Goal: Transaction & Acquisition: Purchase product/service

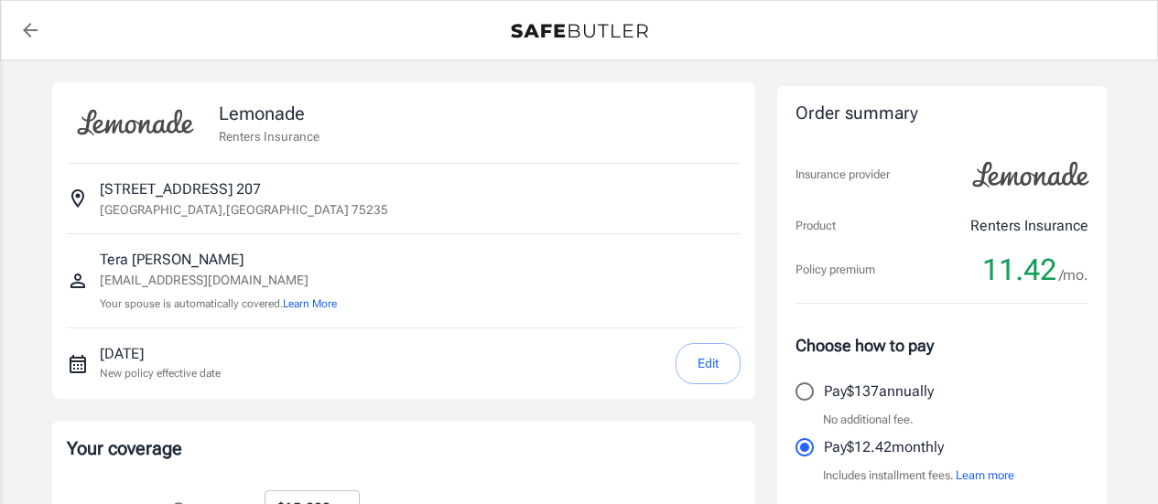
select select "15000"
select select "500"
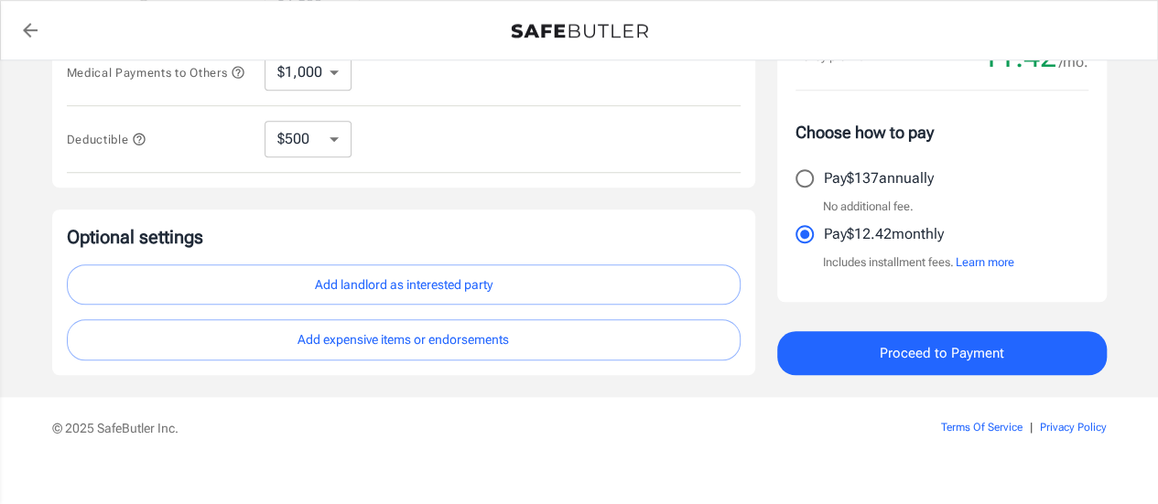
scroll to position [660, 0]
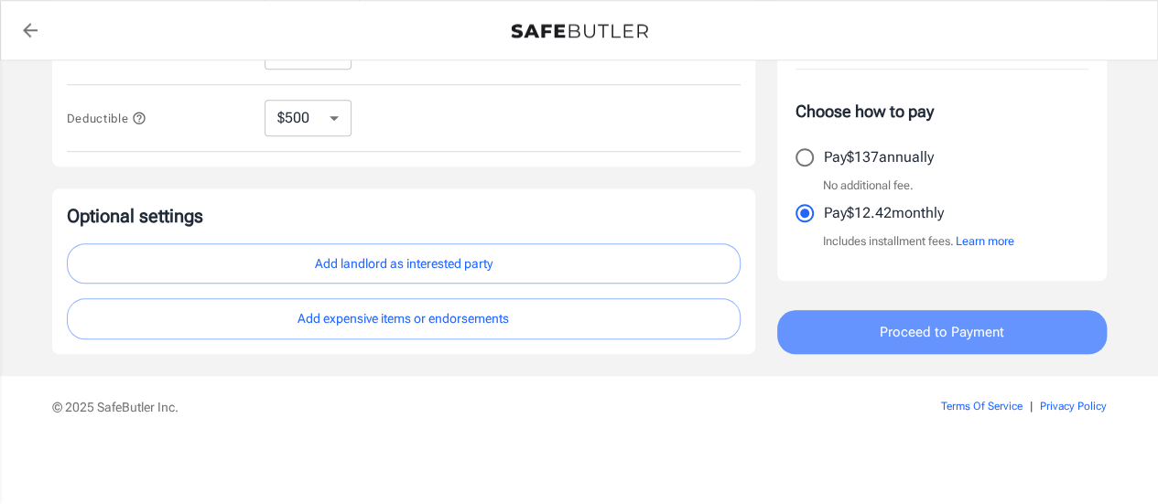
click at [948, 330] on span "Proceed to Payment" at bounding box center [942, 332] width 124 height 24
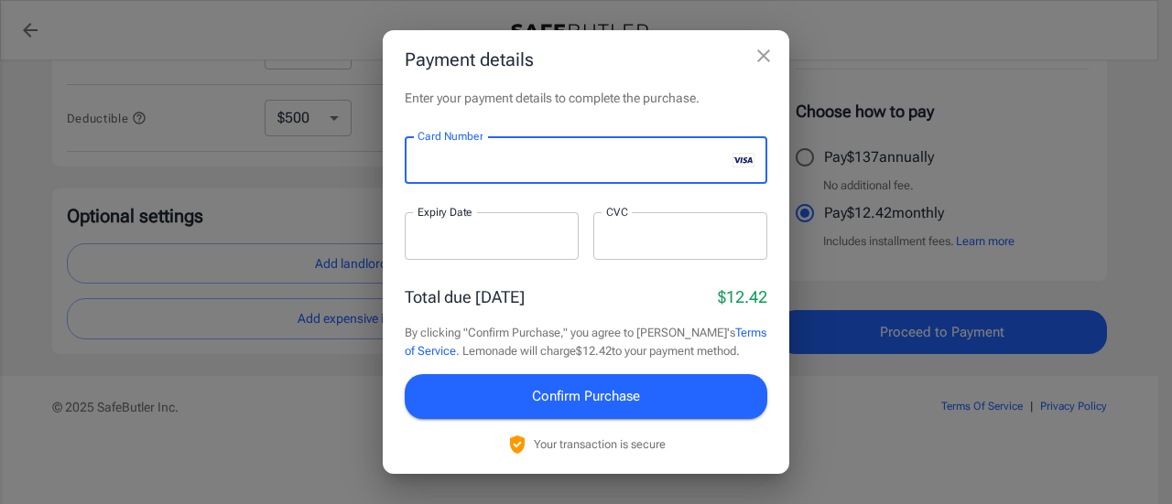
click at [663, 112] on div "Enter your payment details to complete the purchase. Card Number Card Number ​ …" at bounding box center [586, 281] width 406 height 384
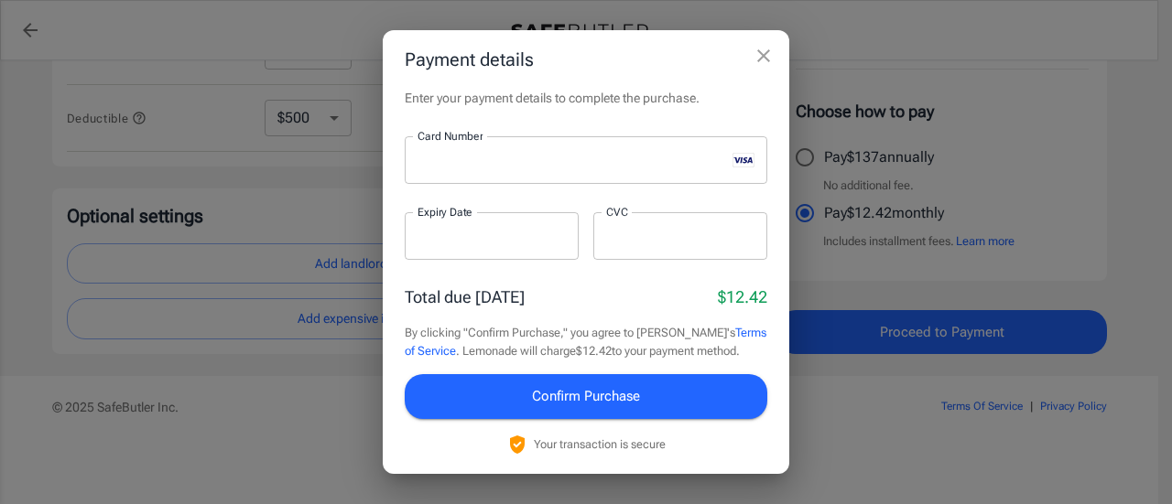
click at [513, 246] on div at bounding box center [492, 236] width 174 height 48
click at [621, 251] on div at bounding box center [680, 236] width 174 height 48
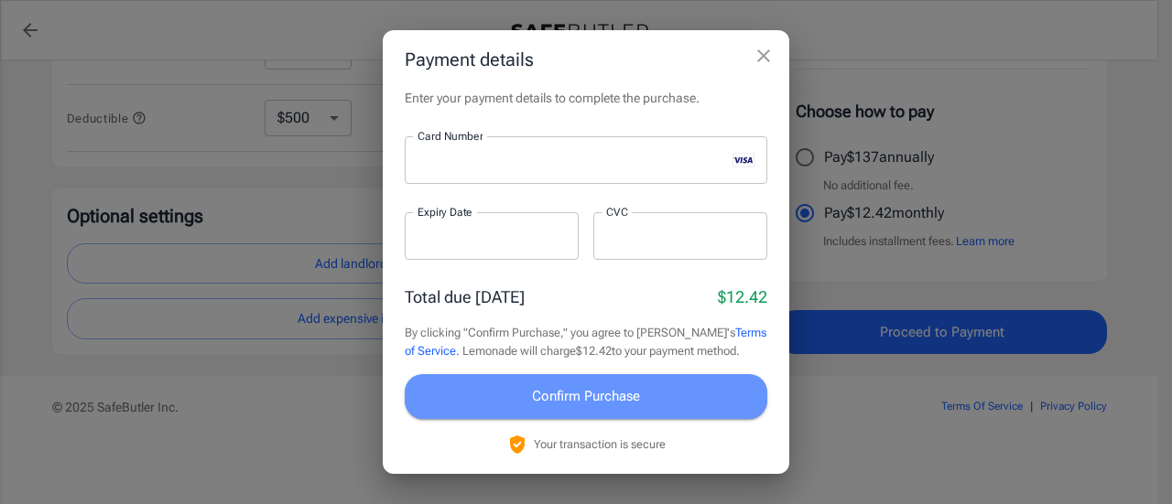
click at [594, 405] on span "Confirm Purchase" at bounding box center [586, 396] width 108 height 24
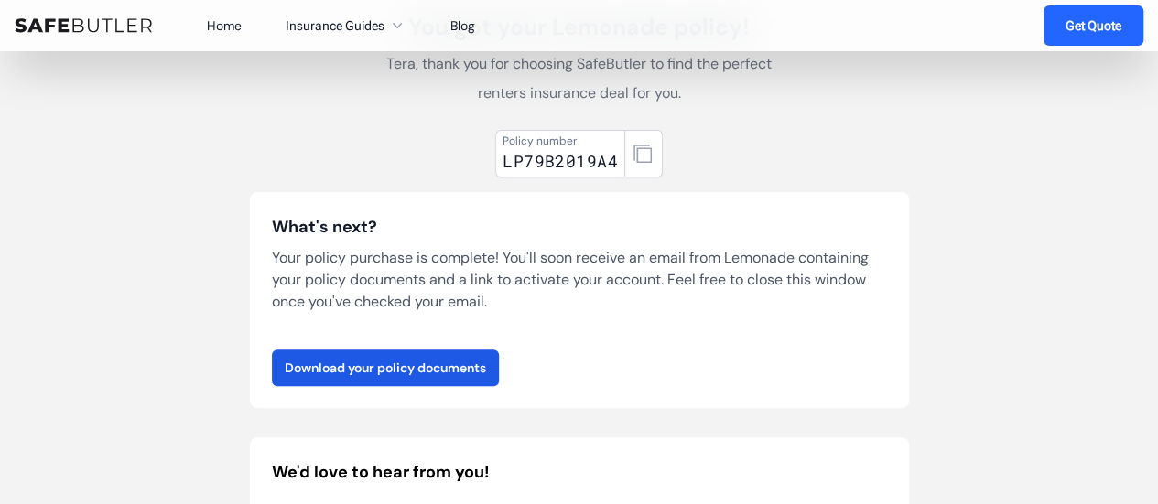
scroll to position [136, 0]
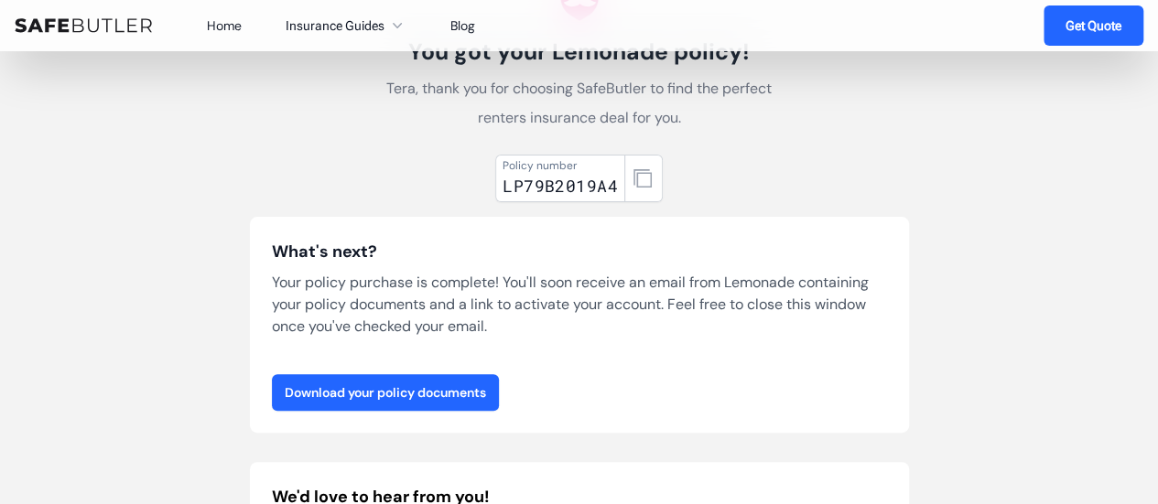
click at [447, 398] on link "Download your policy documents" at bounding box center [385, 392] width 227 height 37
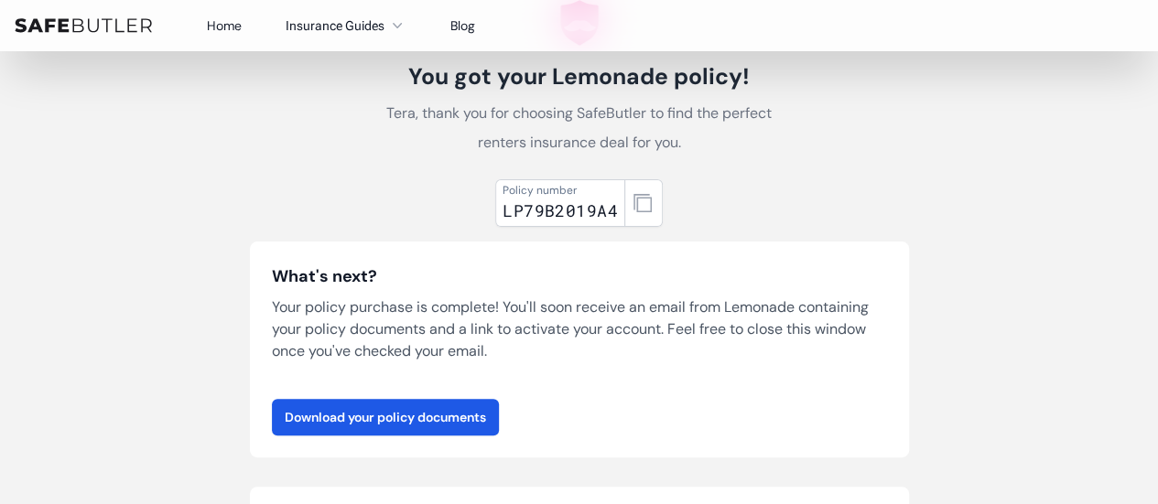
scroll to position [0, 0]
